Goal: Information Seeking & Learning: Learn about a topic

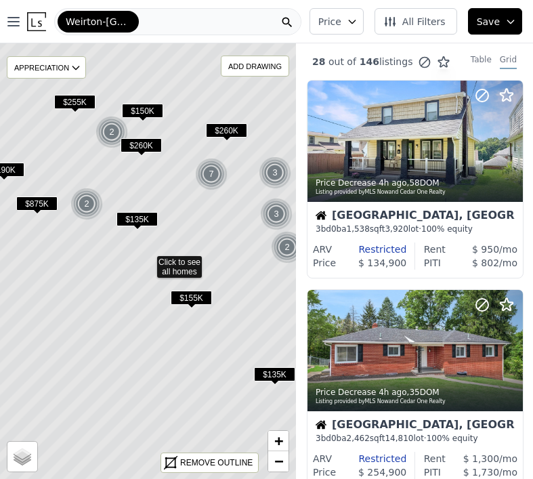
click at [196, 296] on span "$155K" at bounding box center [191, 297] width 41 height 14
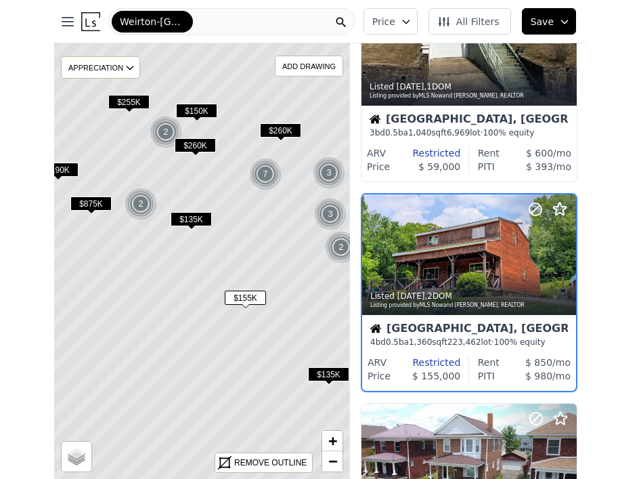
scroll to position [942, 0]
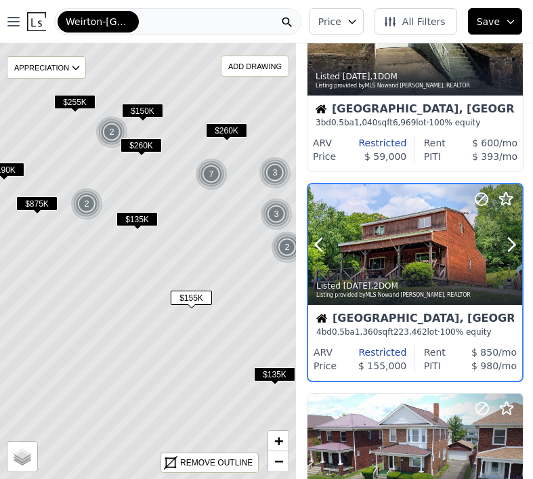
click at [447, 219] on div at bounding box center [478, 227] width 87 height 87
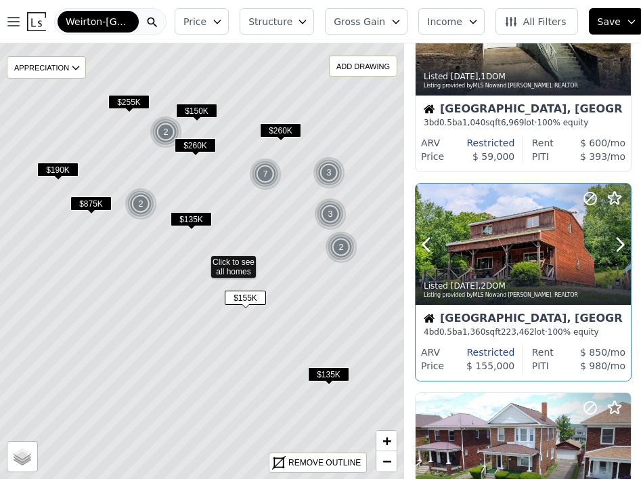
scroll to position [1569, 0]
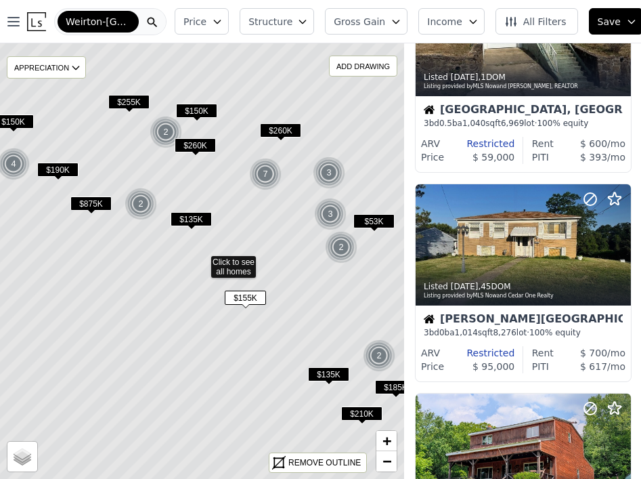
click at [190, 217] on span "$135K" at bounding box center [191, 219] width 41 height 14
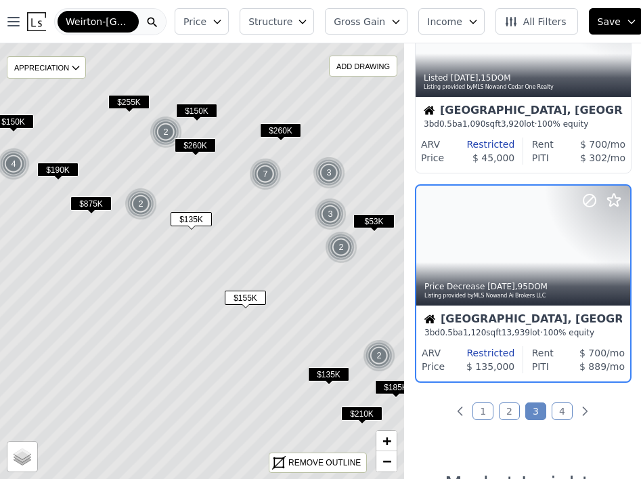
scroll to position [2197, 0]
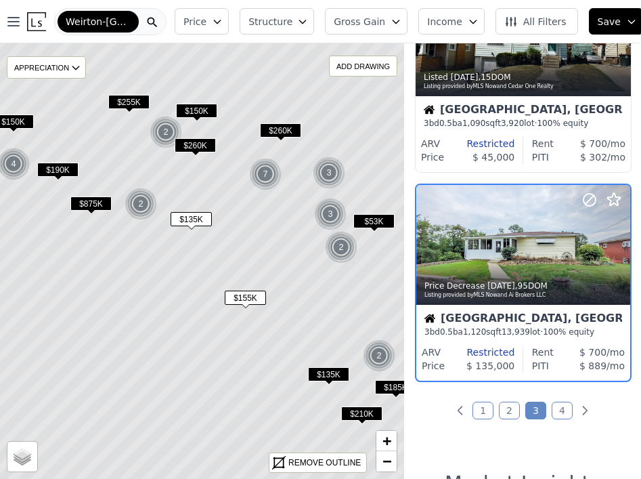
click at [87, 202] on span "$875K" at bounding box center [90, 203] width 41 height 14
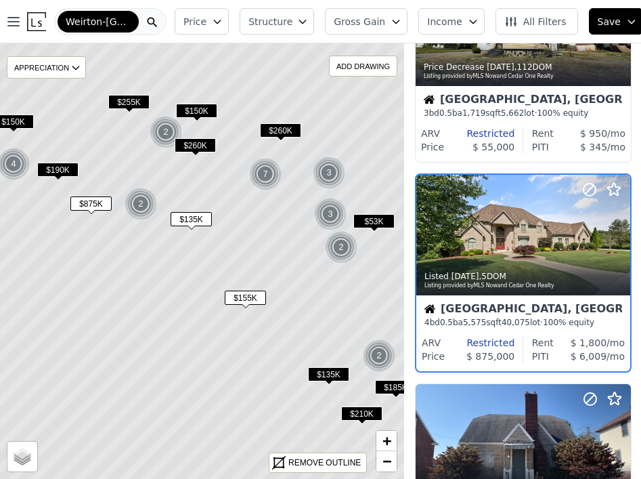
scroll to position [1360, 0]
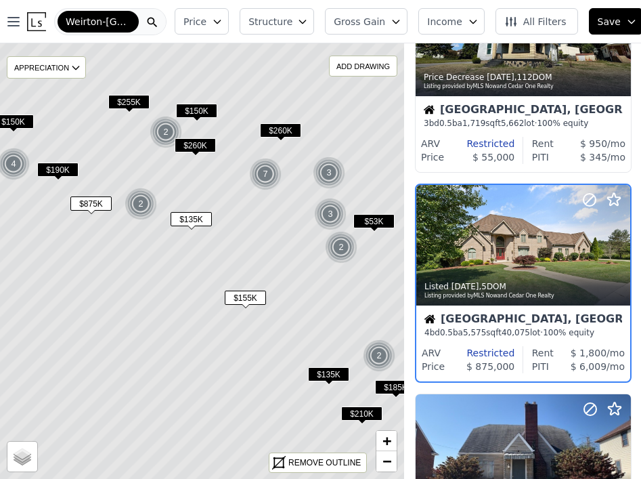
click at [65, 169] on span "$190K" at bounding box center [57, 169] width 41 height 14
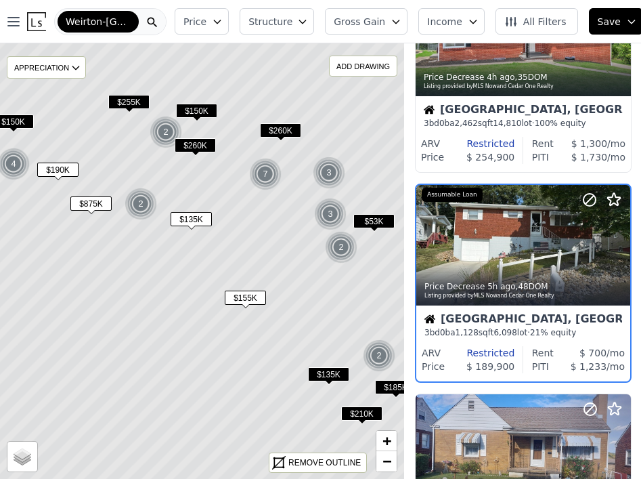
scroll to position [315, 0]
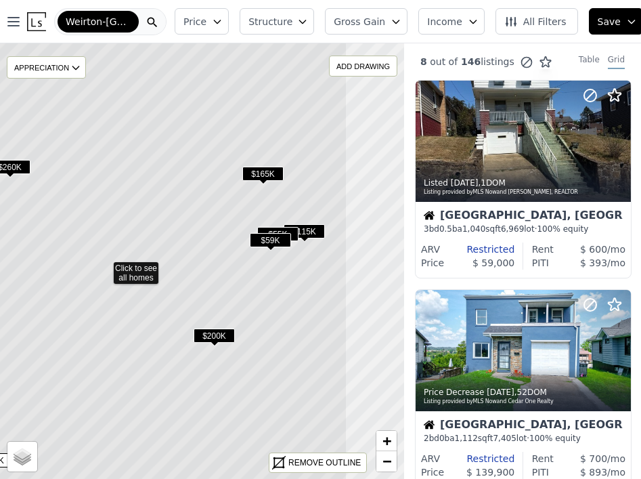
drag, startPoint x: 332, startPoint y: 202, endPoint x: 234, endPoint y: 208, distance: 98.4
click at [234, 208] on icon at bounding box center [103, 267] width 487 height 525
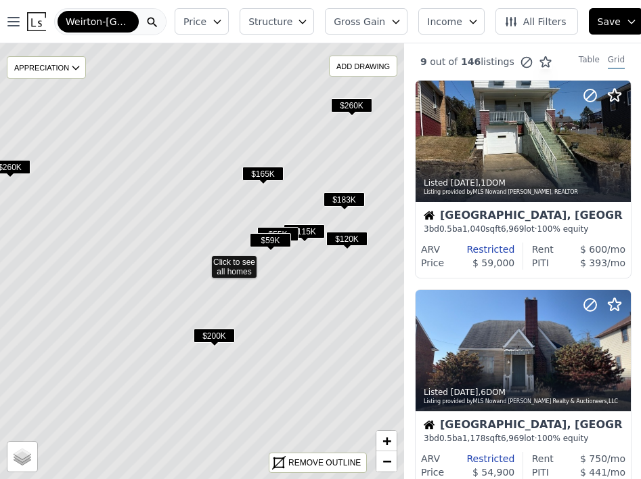
click at [275, 239] on span "$59K" at bounding box center [270, 240] width 41 height 14
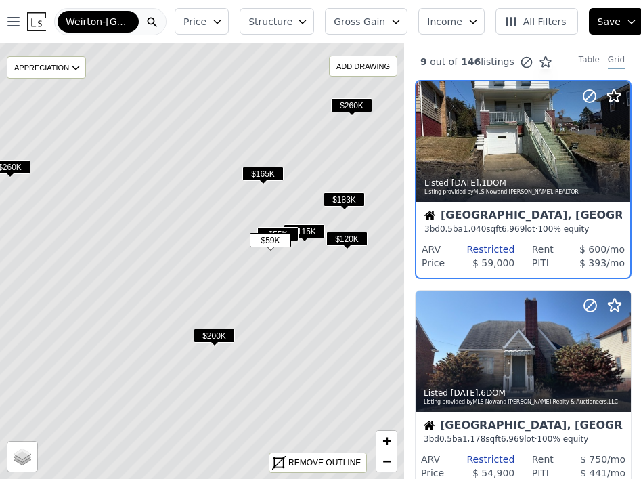
click at [217, 335] on span "$200K" at bounding box center [214, 335] width 41 height 14
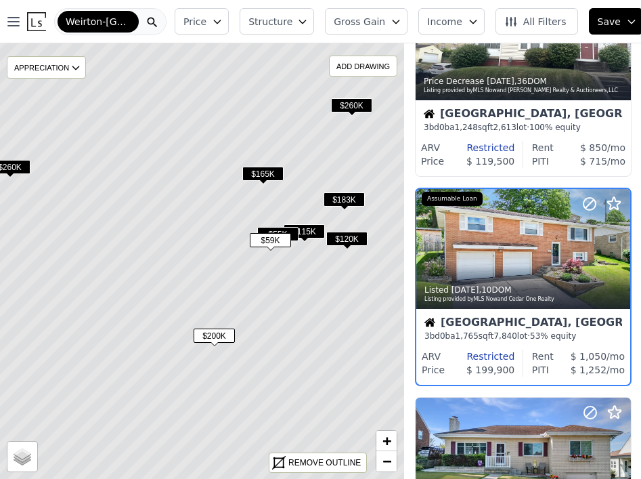
scroll to position [733, 0]
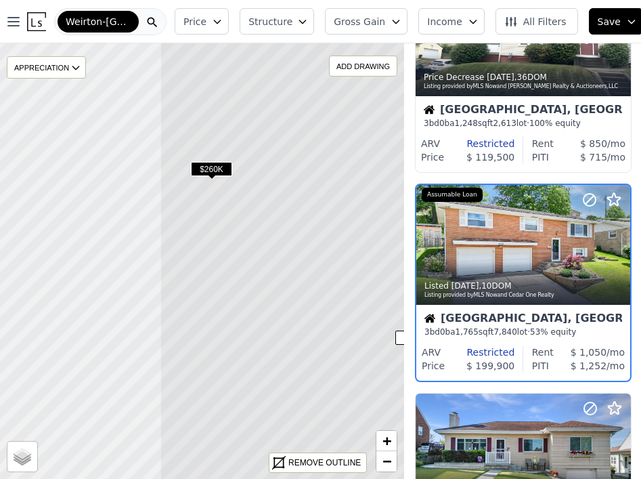
drag, startPoint x: 116, startPoint y: 262, endPoint x: 321, endPoint y: 253, distance: 205.3
click at [322, 263] on icon at bounding box center [403, 263] width 487 height 525
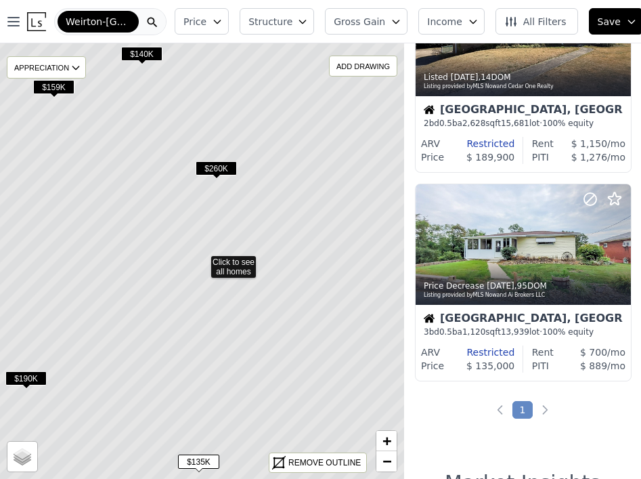
scroll to position [106, 0]
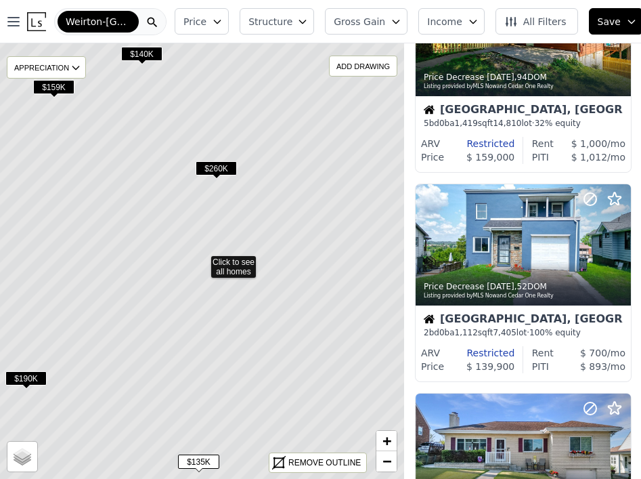
click at [212, 165] on span "$260K" at bounding box center [216, 168] width 41 height 14
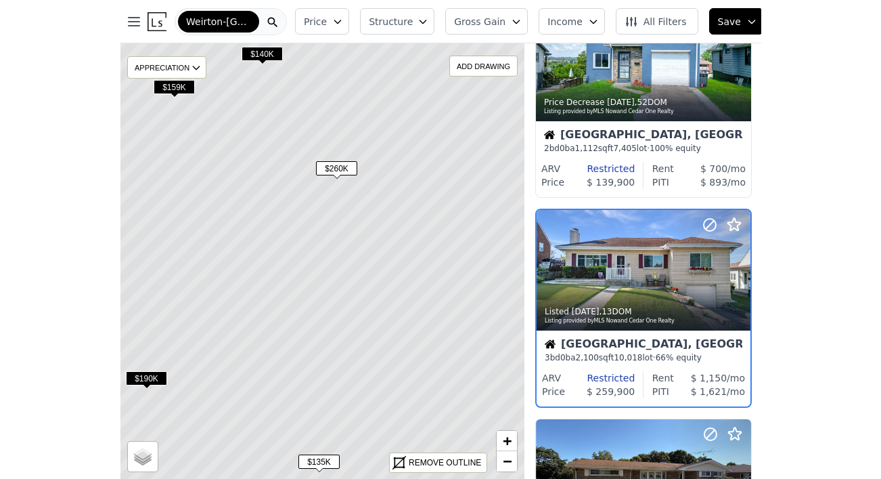
scroll to position [315, 0]
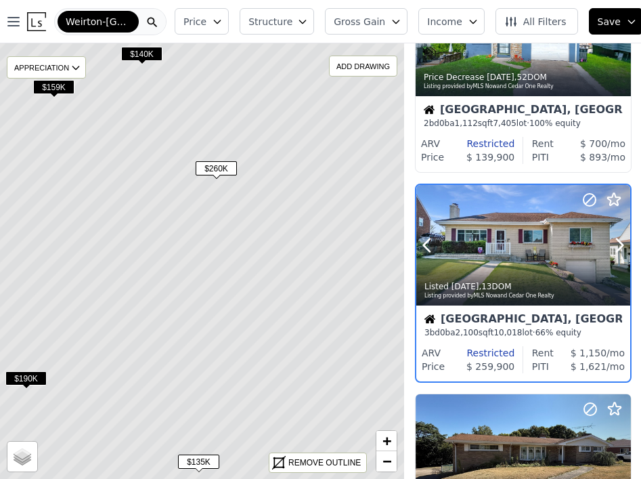
click at [532, 242] on div at bounding box center [587, 228] width 87 height 87
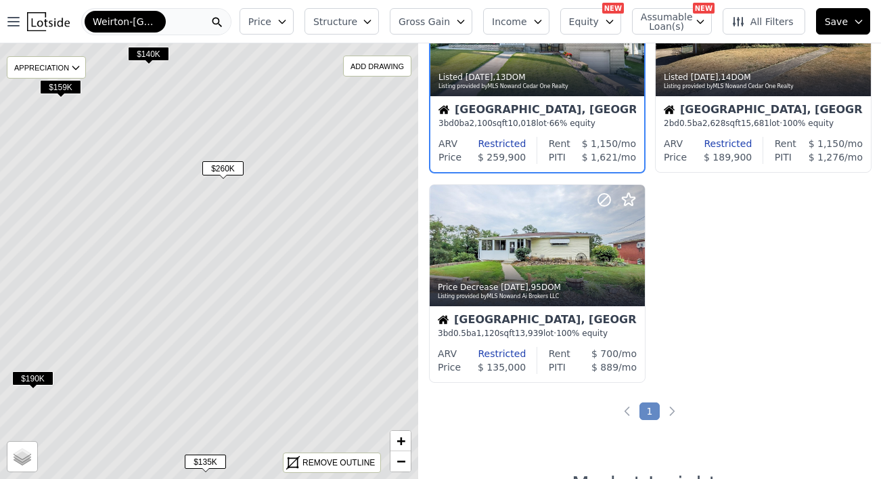
scroll to position [106, 0]
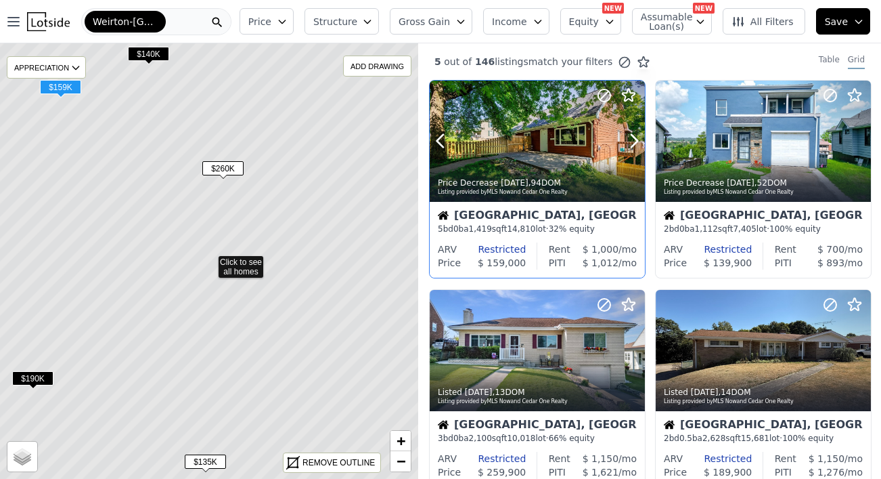
click at [532, 139] on div at bounding box center [537, 141] width 215 height 121
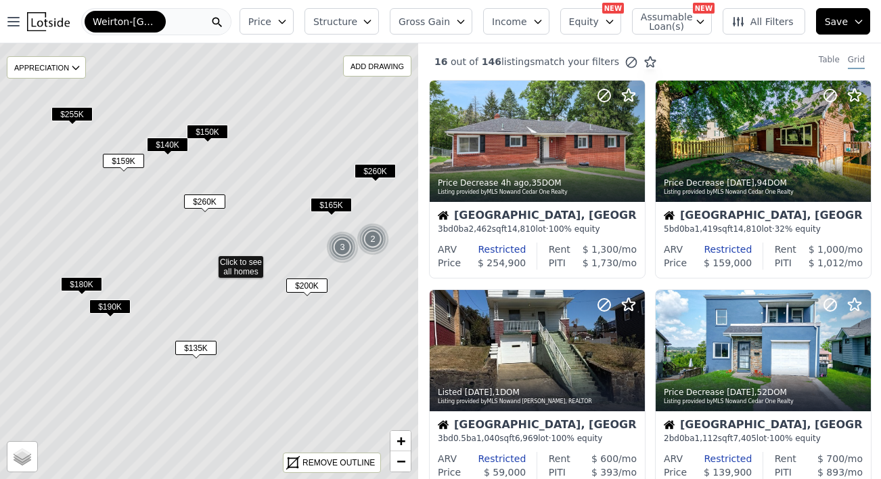
click at [86, 284] on span "$180K" at bounding box center [81, 284] width 41 height 14
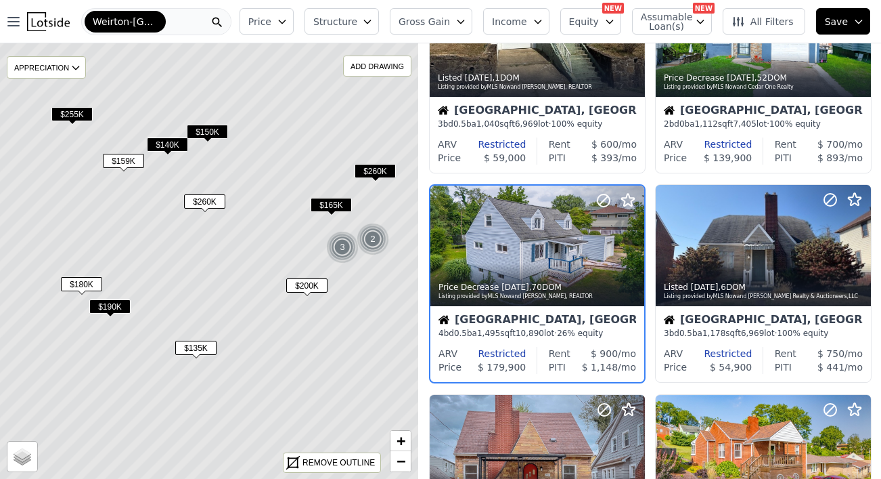
scroll to position [315, 0]
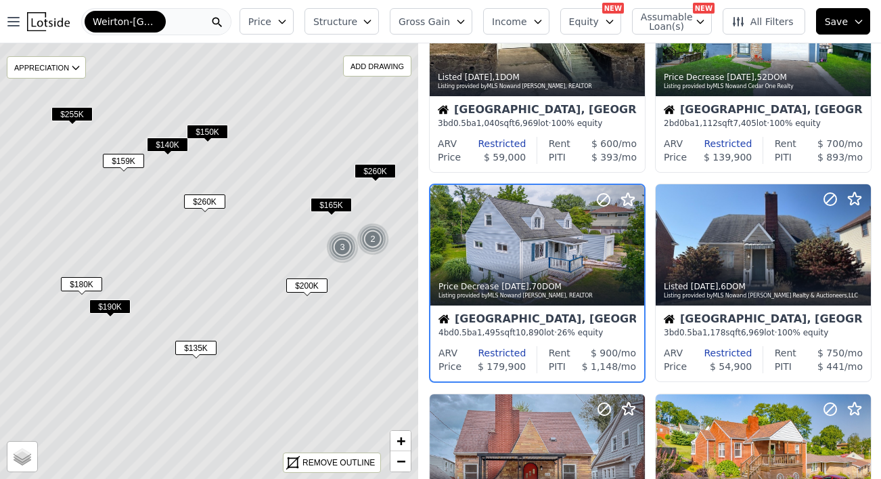
click at [196, 352] on span "$135K" at bounding box center [195, 348] width 41 height 14
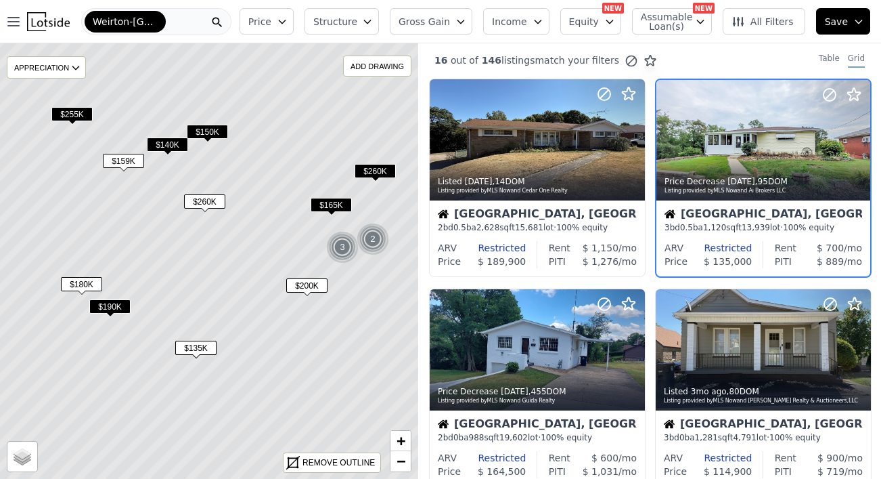
scroll to position [0, 0]
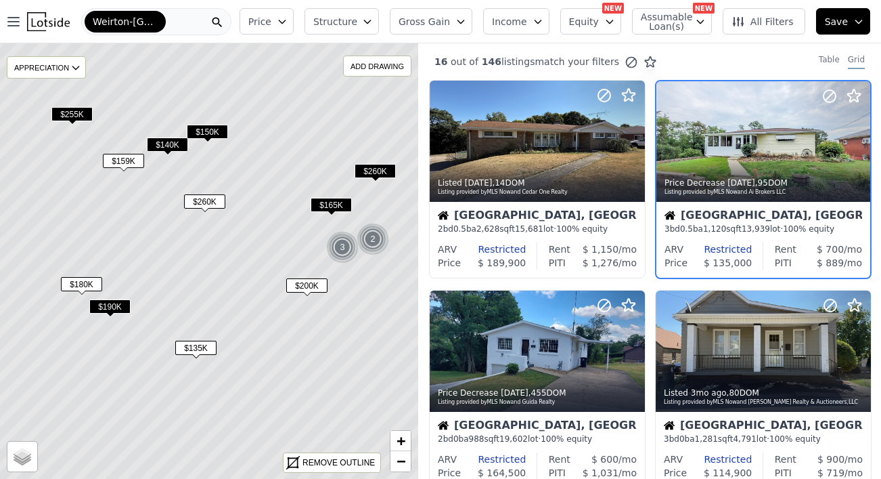
click at [79, 281] on span "$180K" at bounding box center [81, 284] width 41 height 14
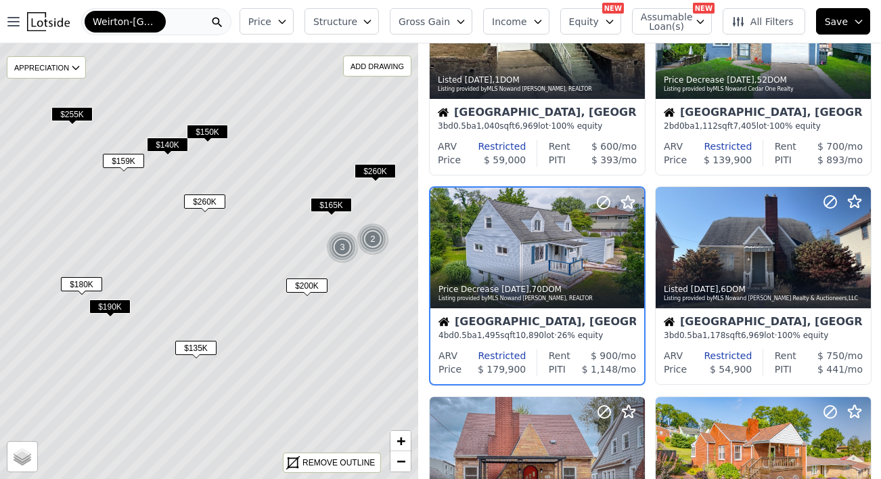
scroll to position [315, 0]
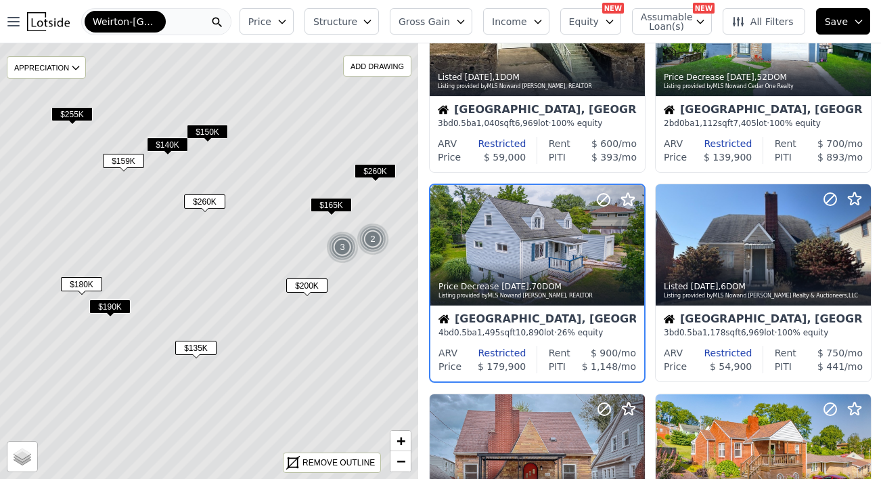
click at [175, 294] on icon at bounding box center [209, 261] width 505 height 525
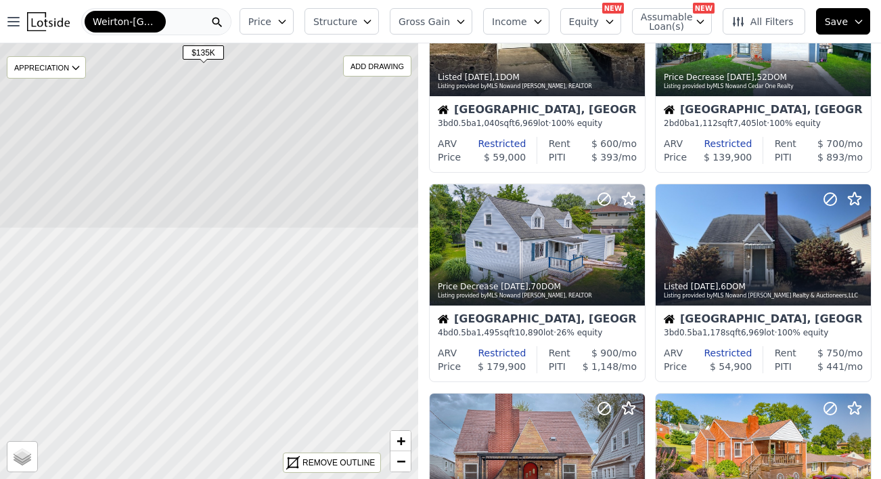
drag, startPoint x: 232, startPoint y: 378, endPoint x: 239, endPoint y: 84, distance: 294.6
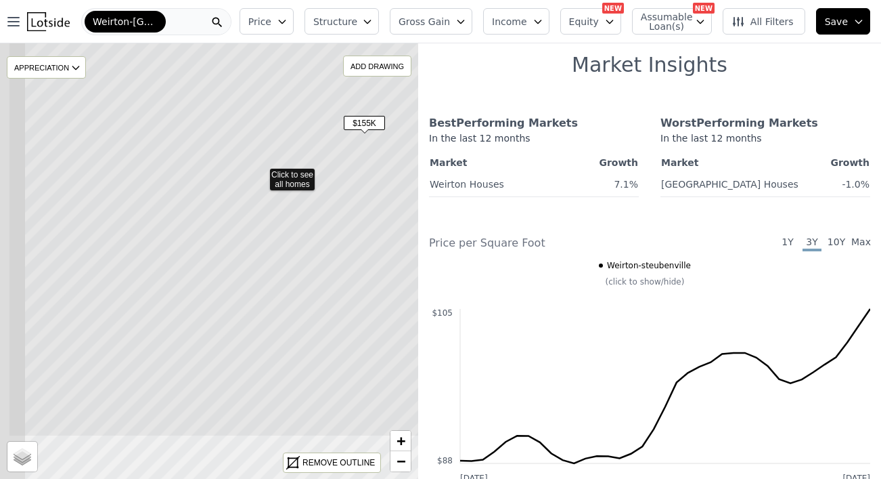
drag, startPoint x: 326, startPoint y: 274, endPoint x: 182, endPoint y: 223, distance: 152.0
click at [483, 149] on div "$135K $155K Click to see all homes APPRECIATION None 3M 1Y 3Y ADD DRAWING REMOV…" at bounding box center [440, 282] width 881 height 479
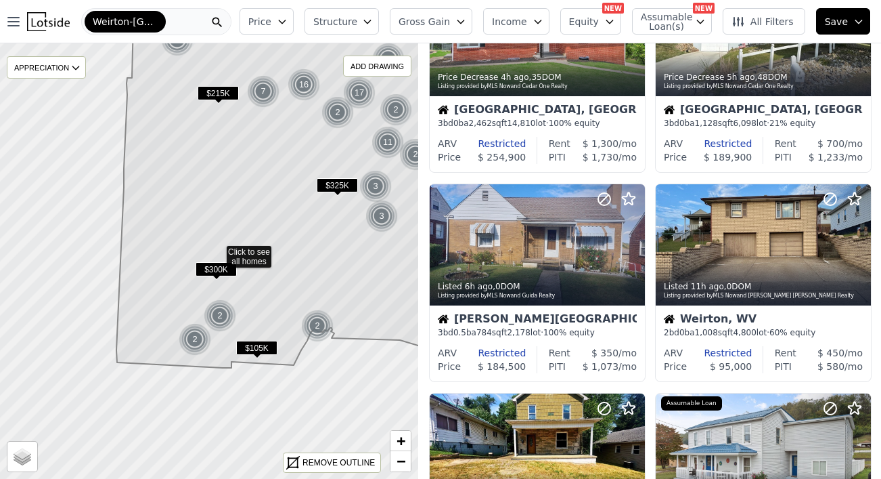
drag, startPoint x: 104, startPoint y: 318, endPoint x: 245, endPoint y: 214, distance: 175.8
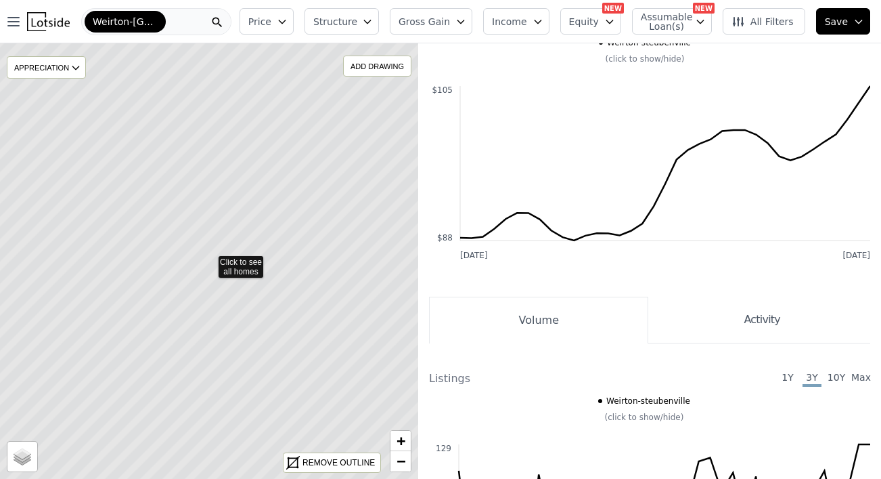
click at [250, 270] on icon at bounding box center [209, 261] width 505 height 525
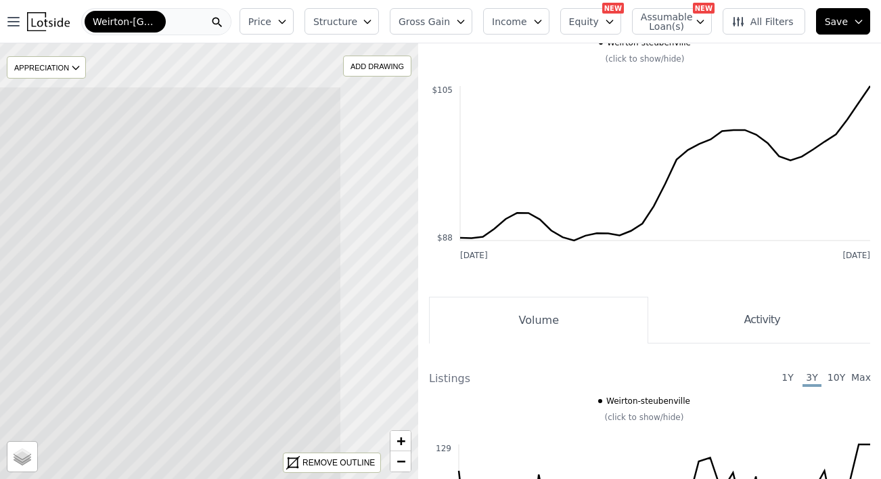
drag, startPoint x: 368, startPoint y: 257, endPoint x: 248, endPoint y: 344, distance: 148.3
click at [248, 344] on icon at bounding box center [89, 348] width 505 height 525
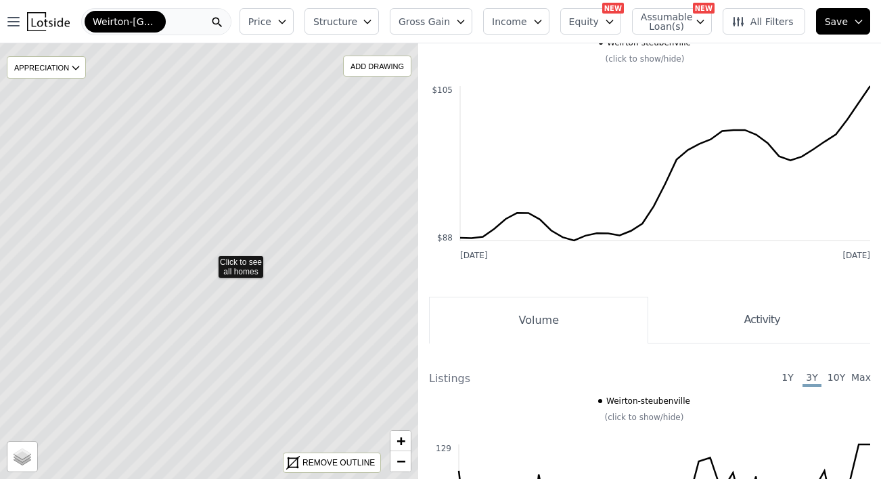
click at [242, 267] on icon at bounding box center [209, 261] width 505 height 525
click at [532, 24] on span "Assumable Loan(s)" at bounding box center [662, 21] width 43 height 19
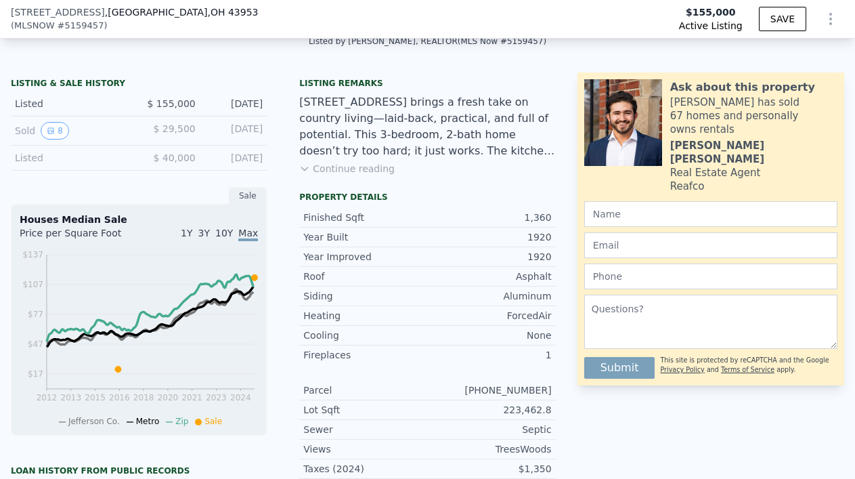
scroll to position [307, 0]
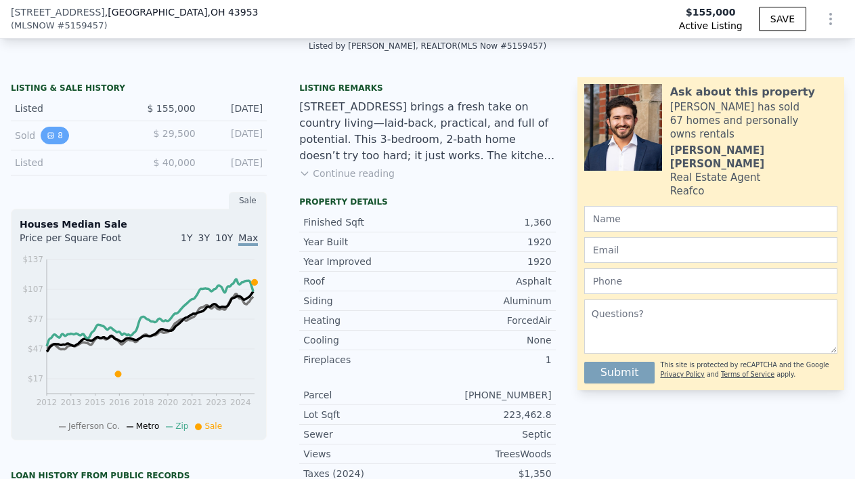
click at [53, 133] on icon "View historical data" at bounding box center [51, 135] width 8 height 8
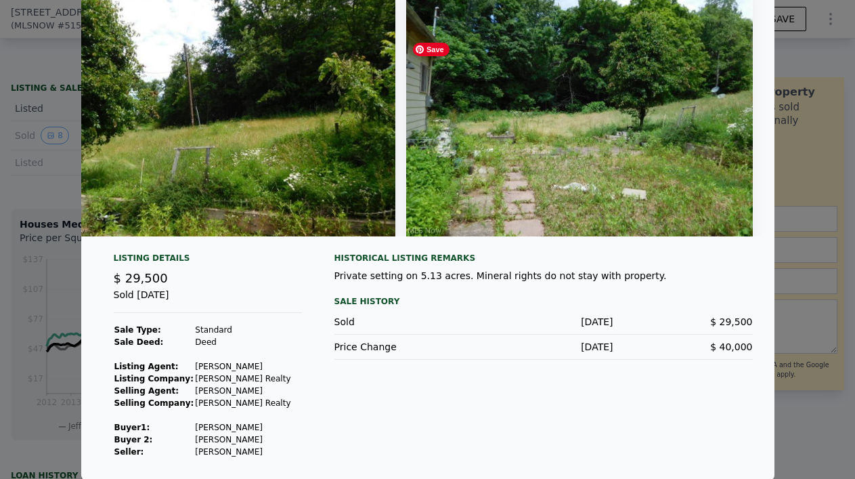
scroll to position [0, 0]
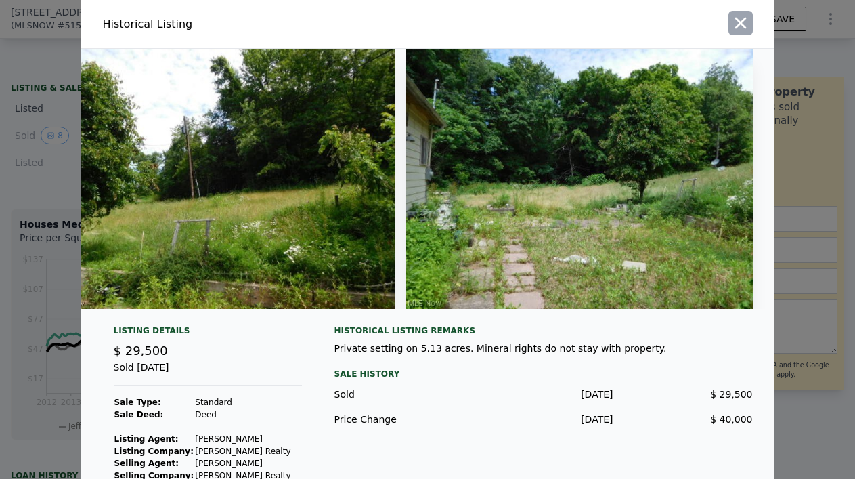
click at [532, 22] on icon "button" at bounding box center [741, 24] width 12 height 12
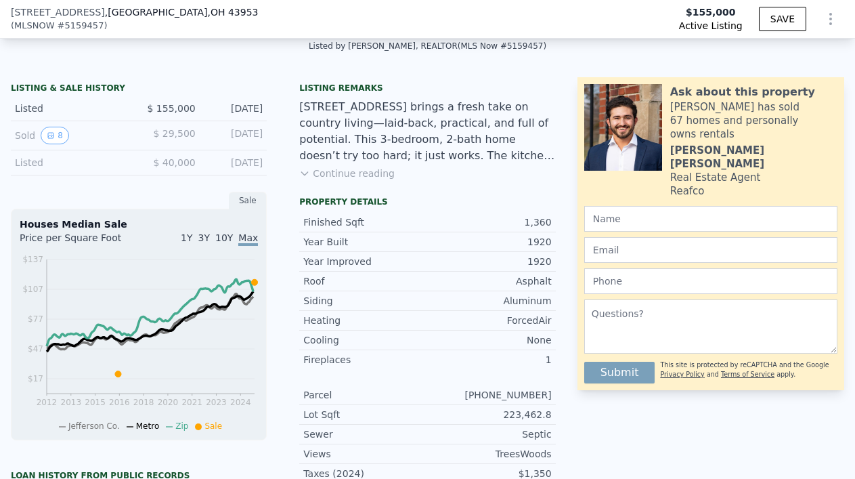
click at [87, 165] on div "Listed" at bounding box center [71, 163] width 113 height 14
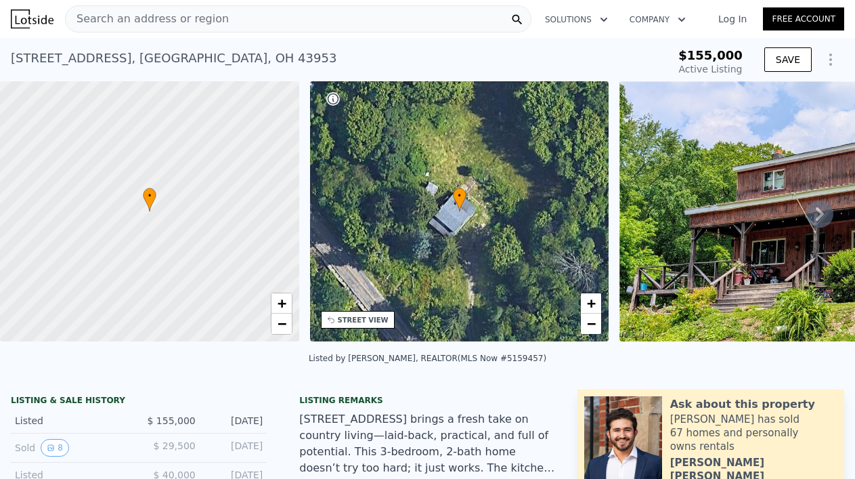
click at [168, 14] on span "Search an address or region" at bounding box center [147, 19] width 163 height 16
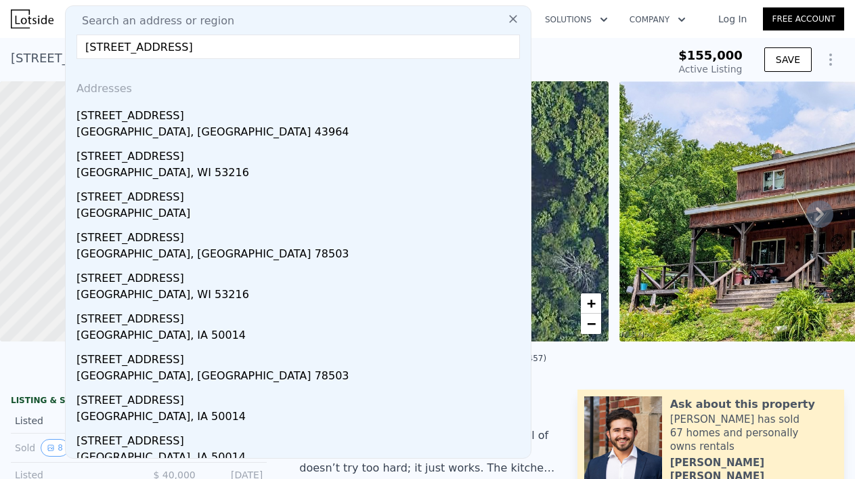
click at [168, 43] on input "411 fairview drive toronto" at bounding box center [298, 47] width 443 height 24
click at [270, 43] on input "411 fairview dr toronto" at bounding box center [298, 47] width 443 height 24
click at [146, 50] on input "411 fairview dr toronto, oh" at bounding box center [298, 47] width 443 height 24
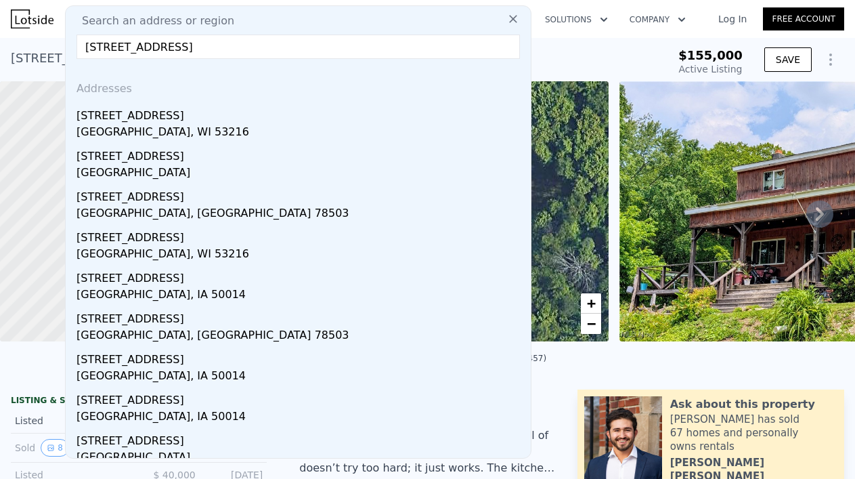
type input "411 fairview heights dr toronto, oh"
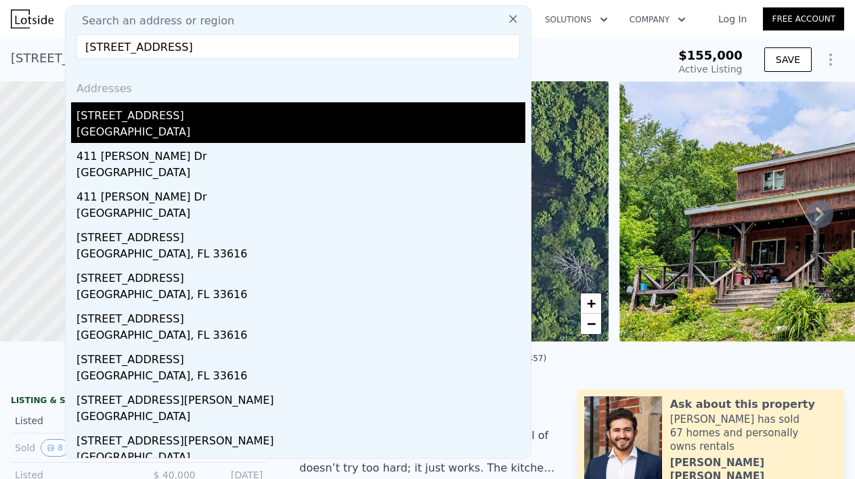
click at [123, 132] on div "Jefferson County, OH 43964" at bounding box center [301, 133] width 449 height 19
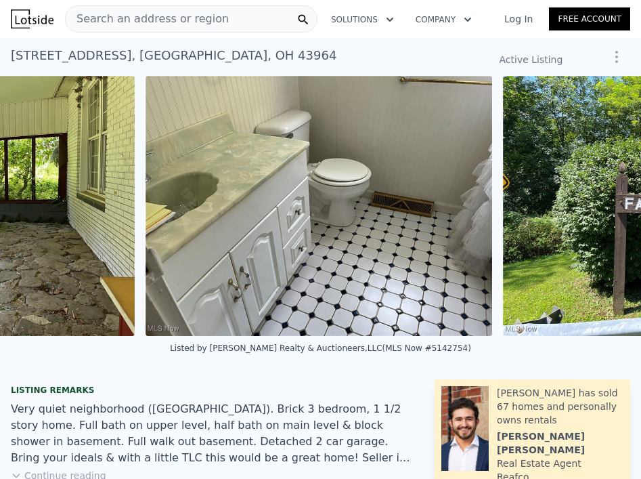
scroll to position [0, 2049]
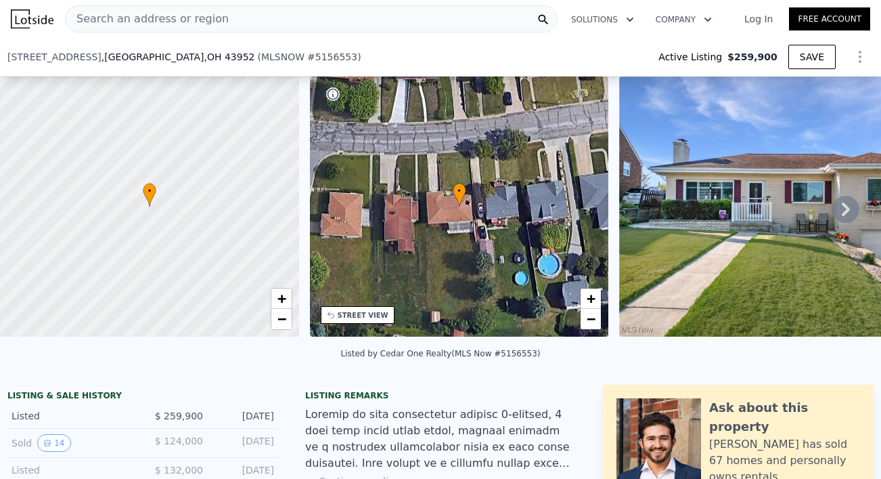
scroll to position [129, 0]
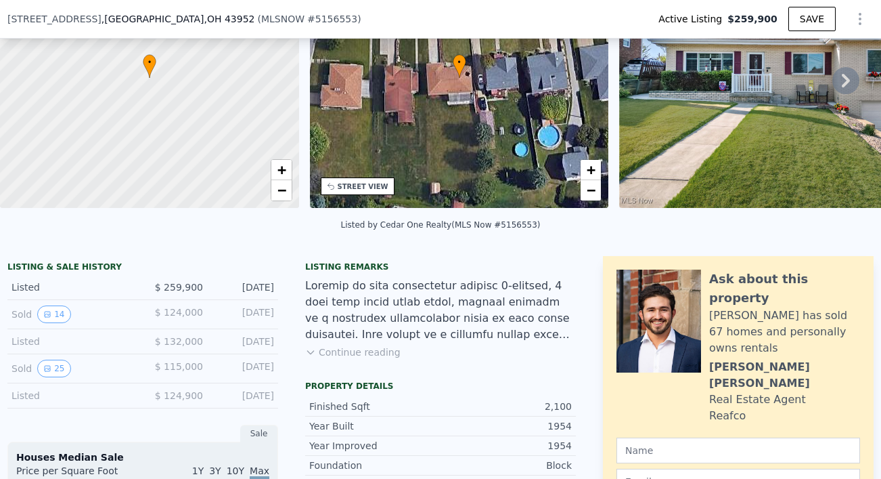
click at [102, 372] on div "Sold 25" at bounding box center [72, 369] width 121 height 18
click at [45, 367] on icon "View historical data" at bounding box center [47, 368] width 5 height 5
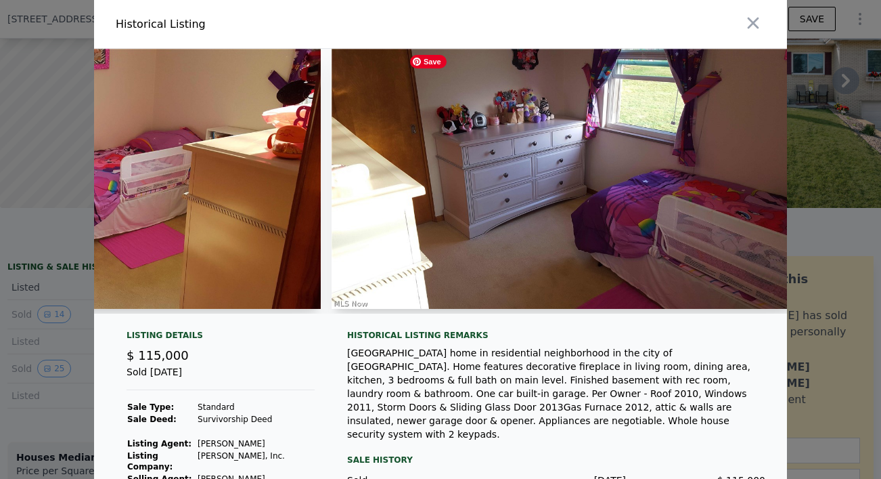
scroll to position [0, 6877]
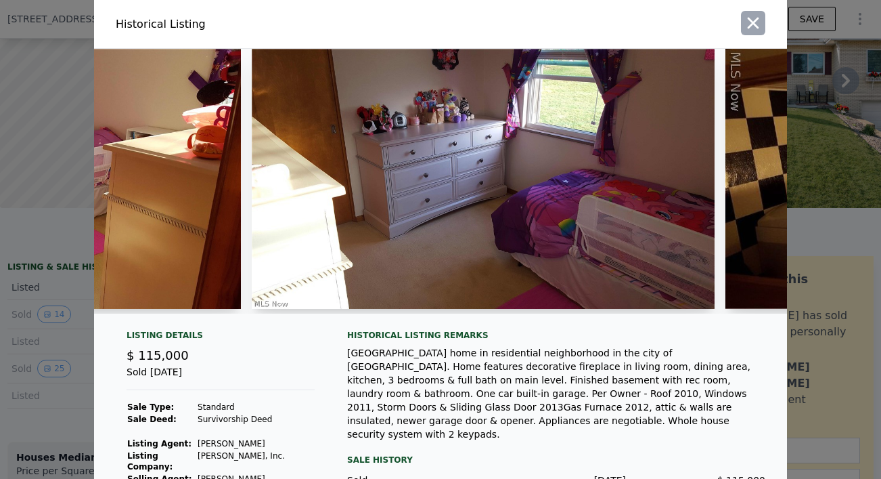
click at [640, 25] on icon "button" at bounding box center [753, 23] width 19 height 19
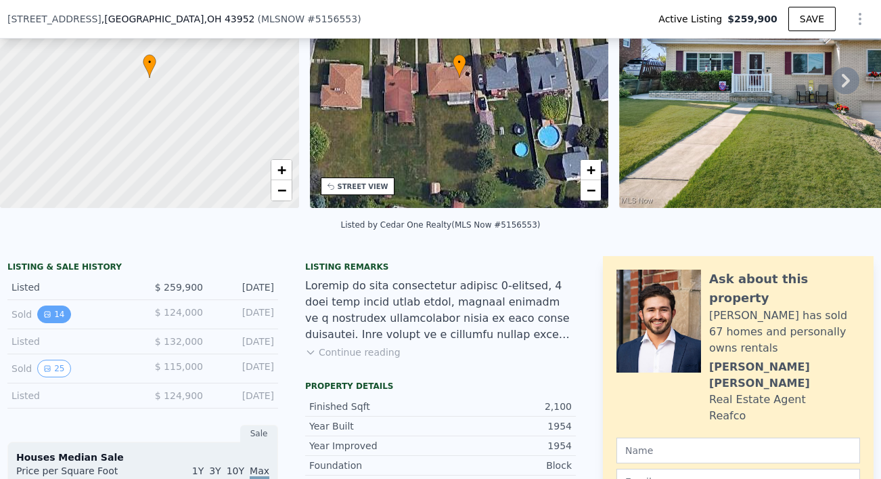
click at [52, 311] on button "14" at bounding box center [53, 314] width 33 height 18
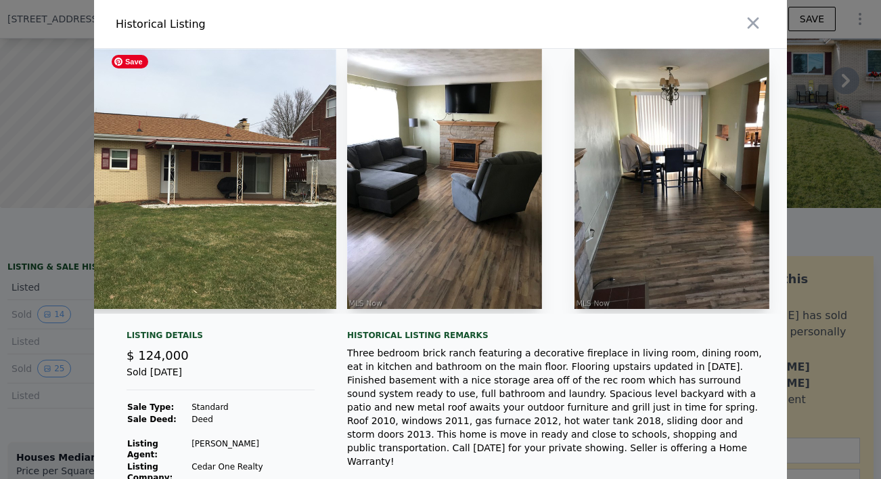
scroll to position [0, 572]
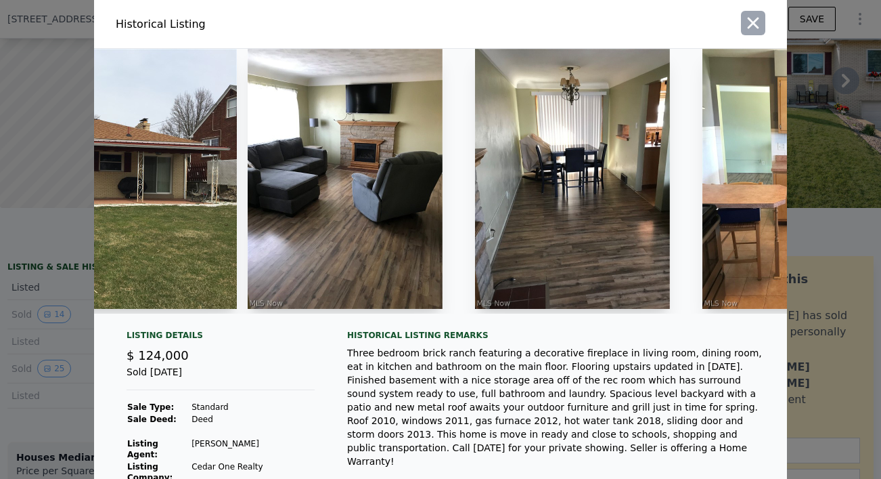
click at [640, 22] on icon "button" at bounding box center [753, 23] width 19 height 19
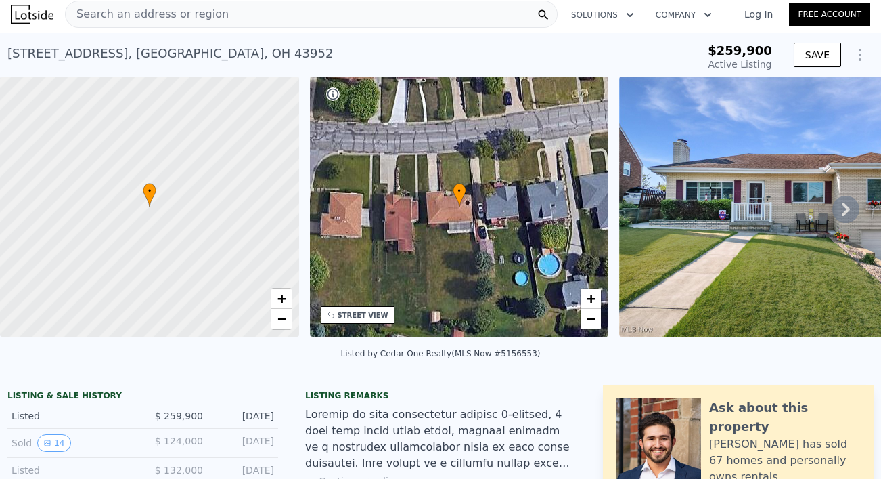
scroll to position [0, 0]
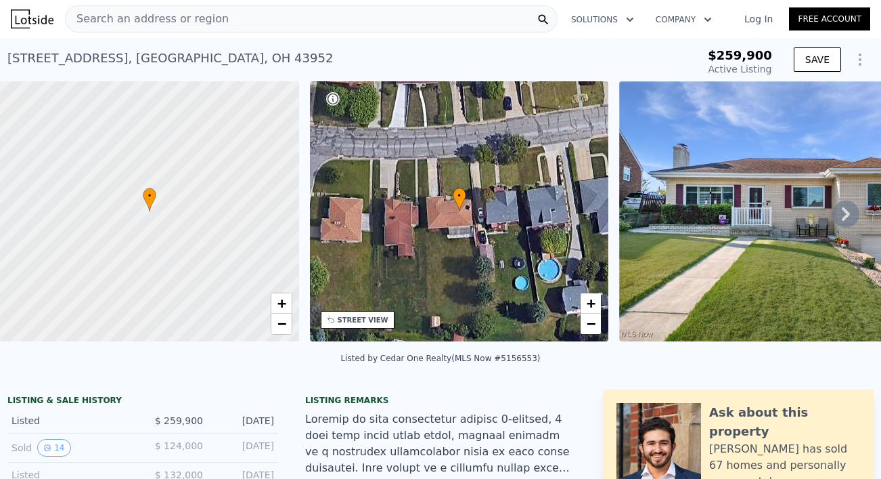
click at [640, 211] on icon at bounding box center [846, 214] width 8 height 14
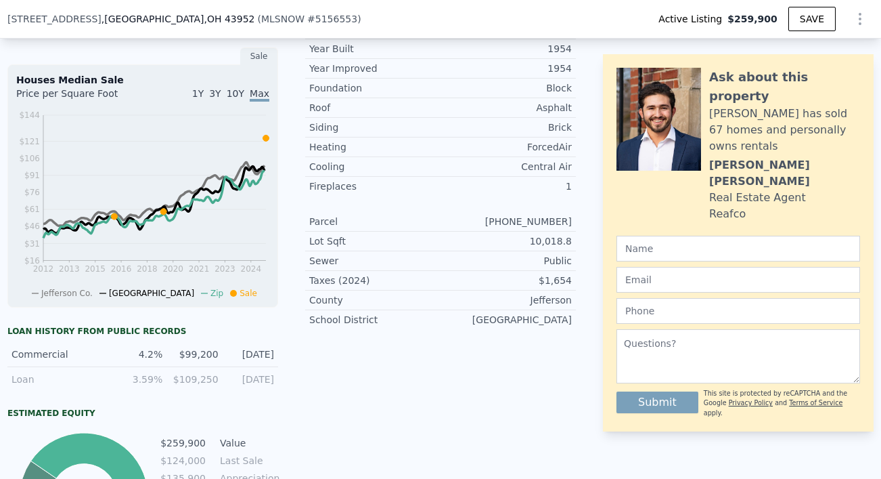
scroll to position [506, 0]
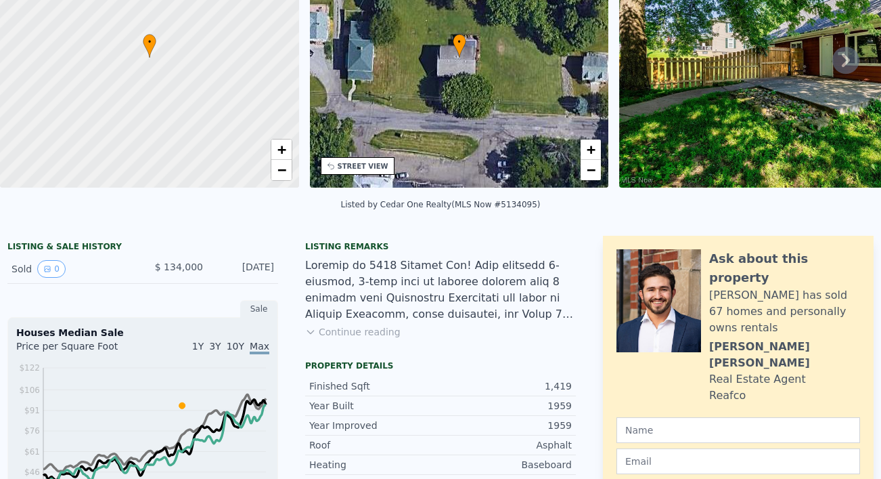
scroll to position [5, 0]
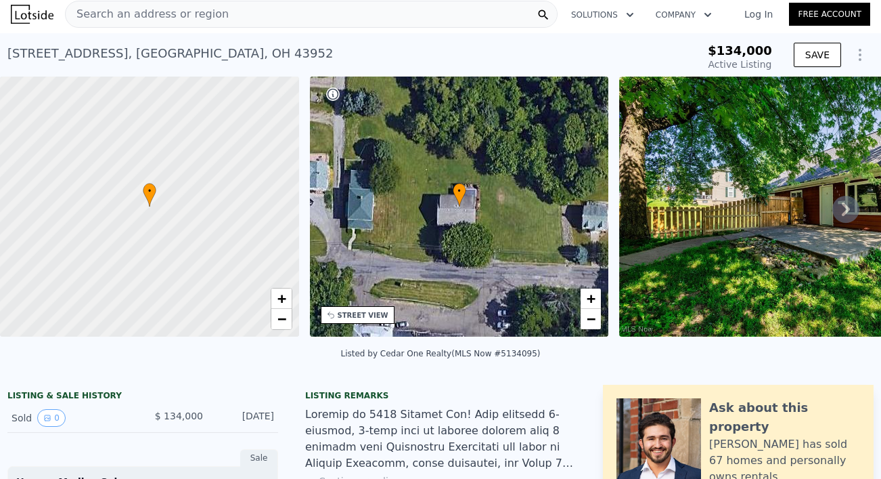
click at [849, 204] on icon at bounding box center [846, 209] width 27 height 27
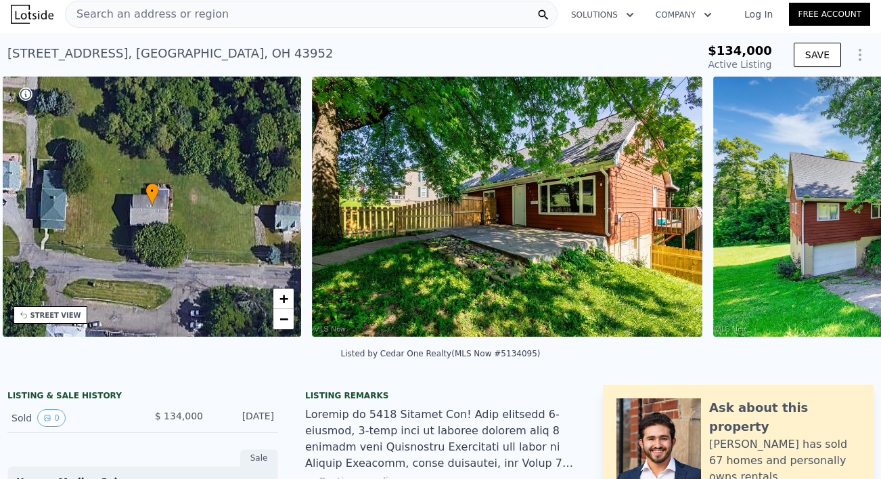
scroll to position [0, 315]
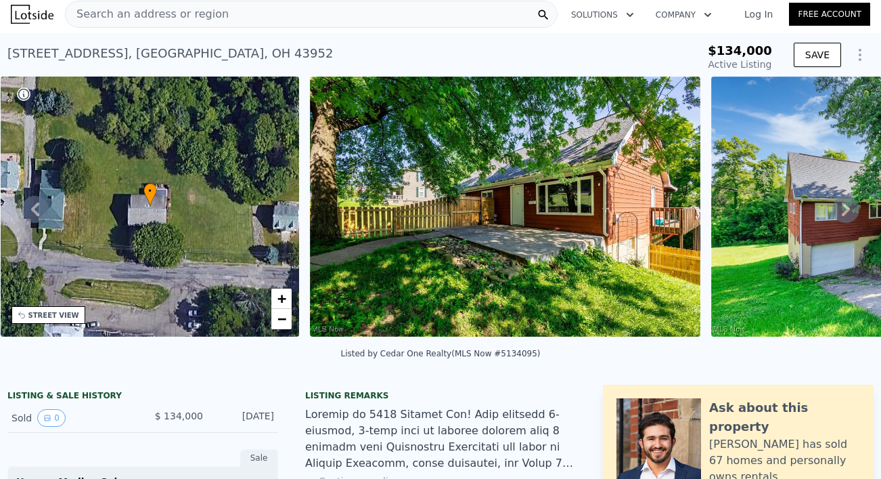
click at [848, 204] on icon at bounding box center [846, 209] width 27 height 27
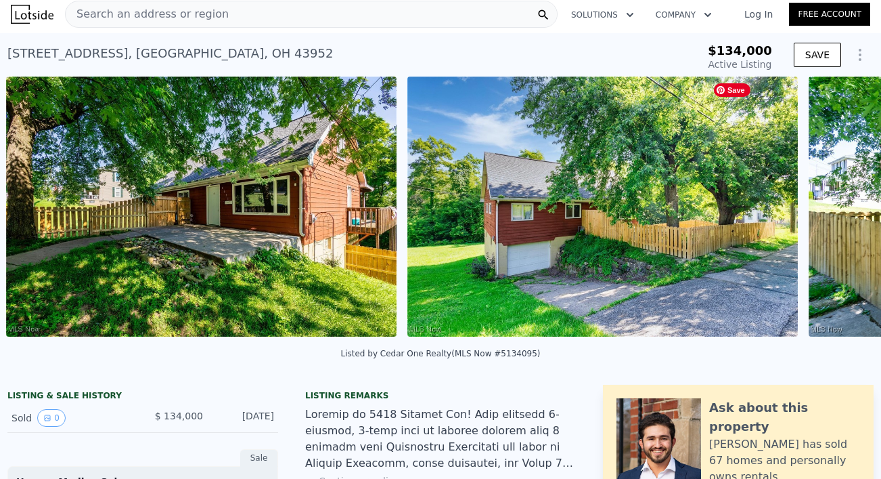
scroll to position [0, 619]
